Goal: Task Accomplishment & Management: Complete application form

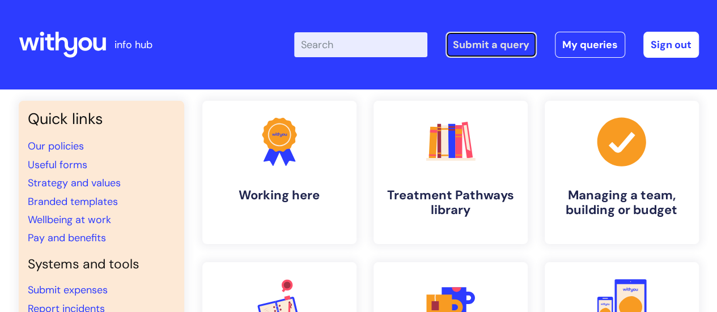
click at [475, 50] on link "Submit a query" at bounding box center [490, 45] width 91 height 26
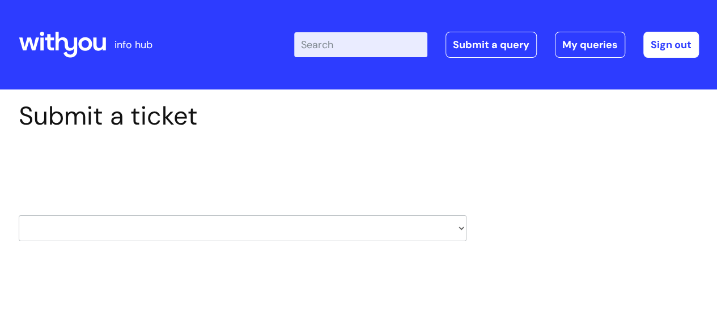
click at [180, 230] on select "HR / People IT and Support Clinical Drug Alerts Finance Accounts Data Support T…" at bounding box center [243, 228] width 448 height 26
select select "it_and_support"
click at [19, 215] on select "HR / People IT and Support Clinical Drug Alerts Finance Accounts Data Support T…" at bounding box center [243, 228] width 448 height 26
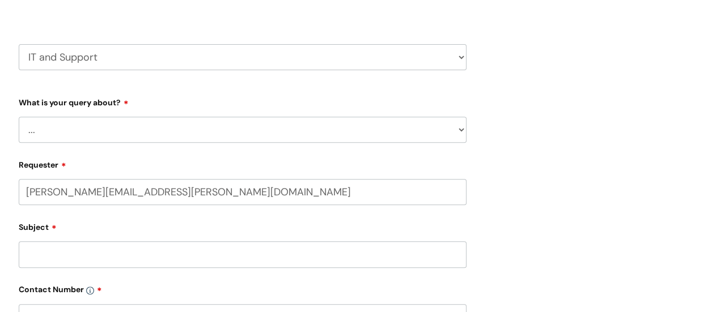
scroll to position [182, 0]
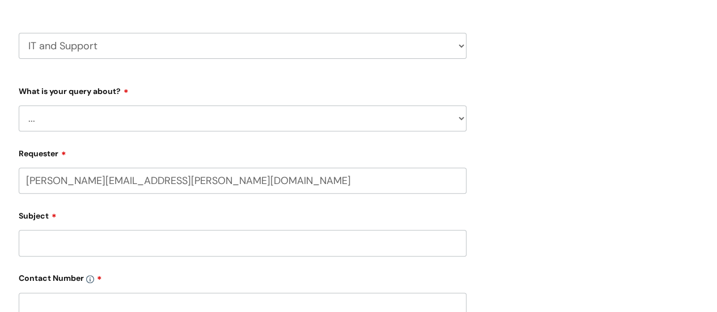
click at [97, 118] on select "... Mobile Phone Reset & MFA Accounts, Starters and Leavers IT Hardware issue I…" at bounding box center [243, 118] width 448 height 26
select select "System/software"
click at [19, 105] on select "... Mobile Phone Reset & MFA Accounts, Starters and Leavers IT Hardware issue I…" at bounding box center [243, 118] width 448 height 26
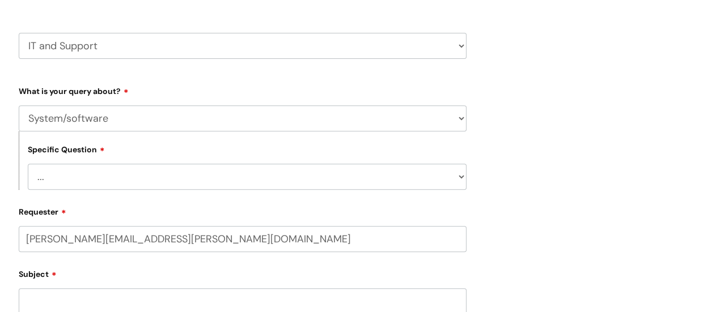
click at [79, 184] on select "... Halo PCMIS Iaptus NHS Email CJSM Email Mitel Another System Google (Workspa…" at bounding box center [247, 177] width 439 height 26
select select "Microsoft (inc Azure)"
click at [28, 164] on select "... Halo PCMIS Iaptus NHS Email CJSM Email Mitel Another System Google (Workspa…" at bounding box center [247, 177] width 439 height 26
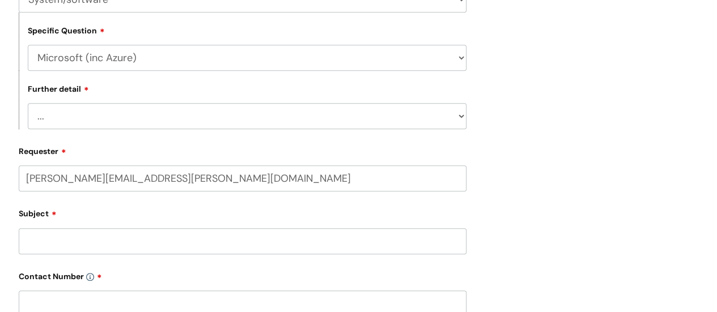
scroll to position [308, 0]
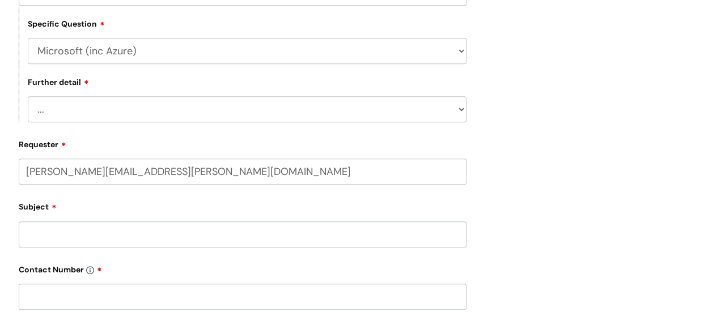
click at [112, 114] on select "... I’d like to add/remove user(s) to an Azure Group (Miro, [DATE], Salesforce,…" at bounding box center [247, 109] width 439 height 26
select select "I need access to Teams"
click at [28, 97] on select "... I’d like to add/remove user(s) to an Azure Group (Miro, [DATE], Salesforce,…" at bounding box center [247, 109] width 439 height 26
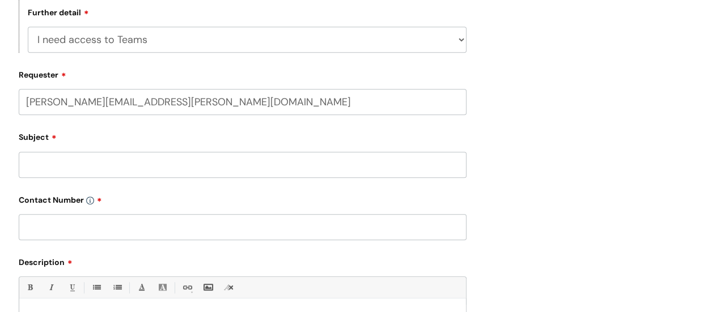
scroll to position [381, 0]
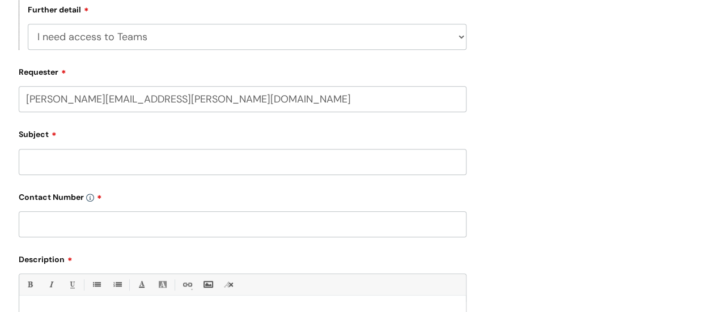
click at [79, 160] on input "Subject" at bounding box center [243, 162] width 448 height 26
type input "Microsoft username incorrect"
drag, startPoint x: 69, startPoint y: 223, endPoint x: 227, endPoint y: 207, distance: 159.5
click at [227, 207] on div "Contact Number" at bounding box center [243, 213] width 448 height 50
click at [90, 220] on input "text" at bounding box center [243, 224] width 448 height 26
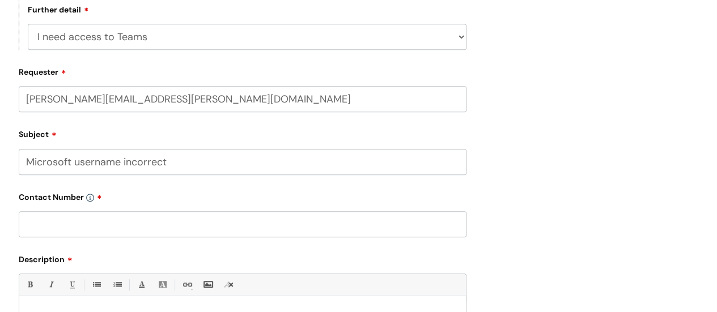
paste input "07974375193"
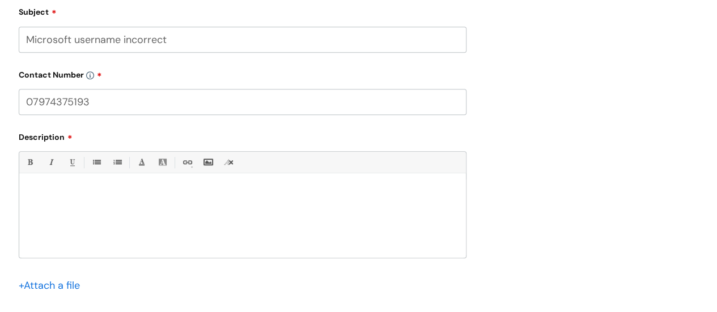
scroll to position [505, 0]
type input "07974375193"
click at [73, 201] on div at bounding box center [242, 217] width 447 height 78
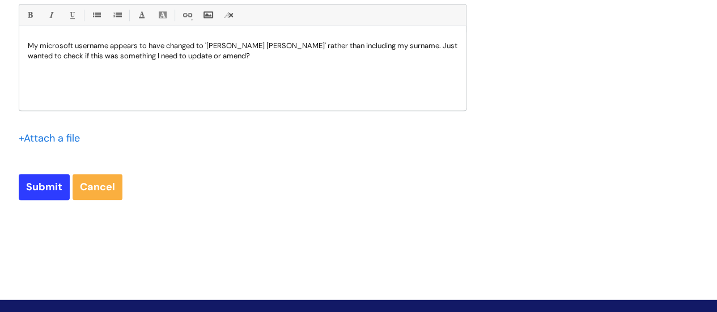
scroll to position [715, 0]
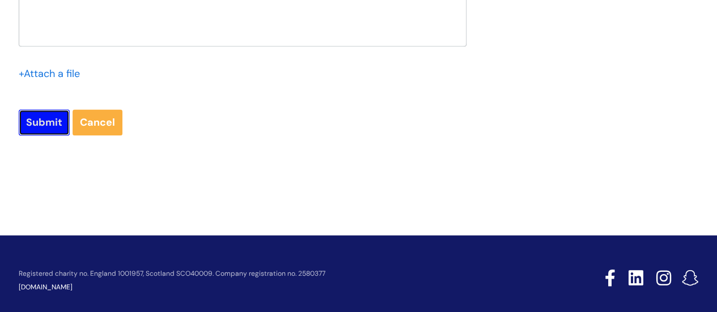
click at [46, 123] on input "Submit" at bounding box center [44, 122] width 51 height 26
type input "Please Wait..."
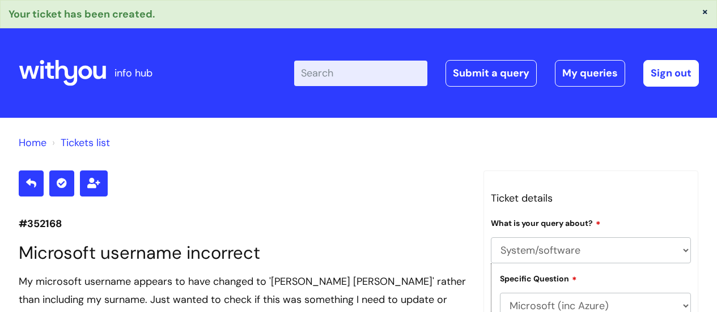
select select "System/software"
select select "Microsoft (inc Azure)"
select select "I need access to Teams"
